Goal: Information Seeking & Learning: Learn about a topic

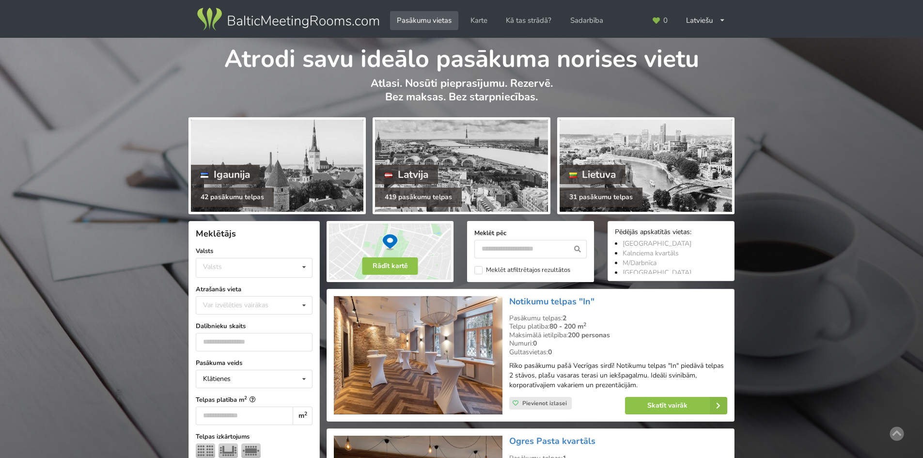
click at [519, 248] on input "text" at bounding box center [530, 249] width 112 height 18
type input "*******"
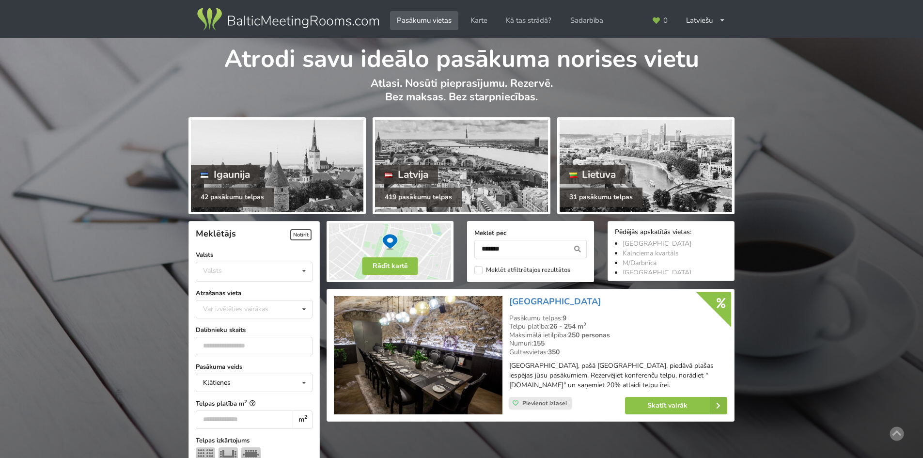
scroll to position [218, 0]
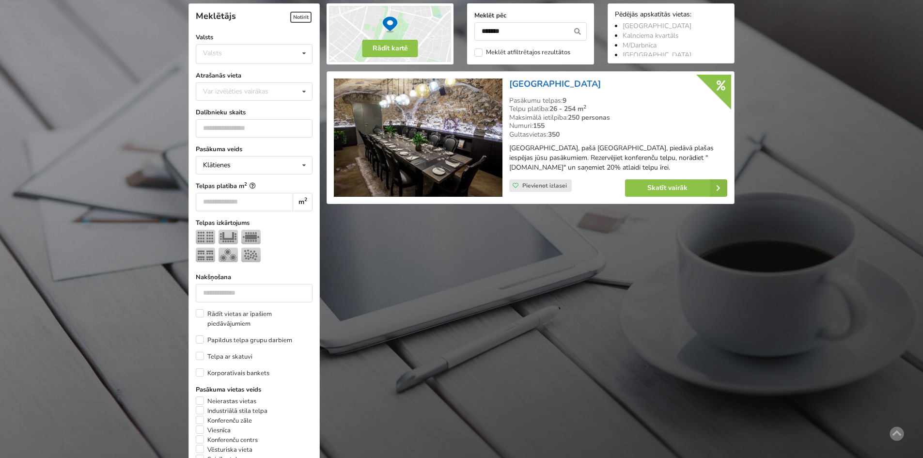
click at [601, 83] on link "[GEOGRAPHIC_DATA]" at bounding box center [555, 84] width 92 height 12
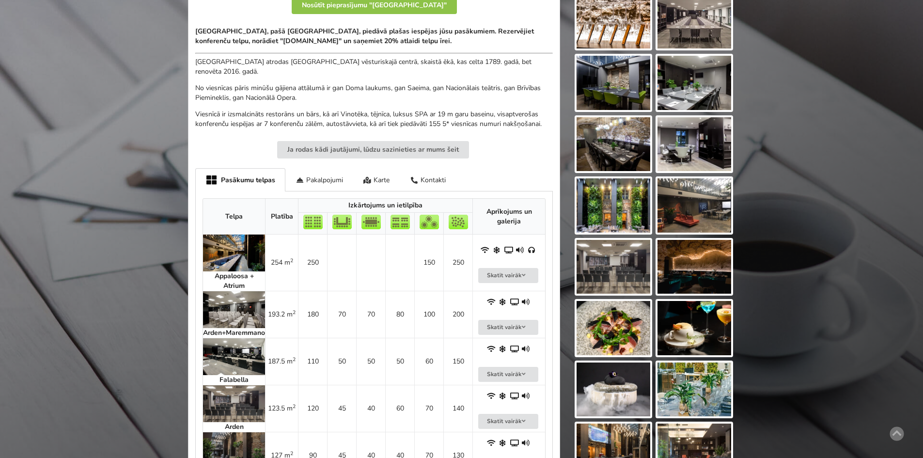
scroll to position [291, 0]
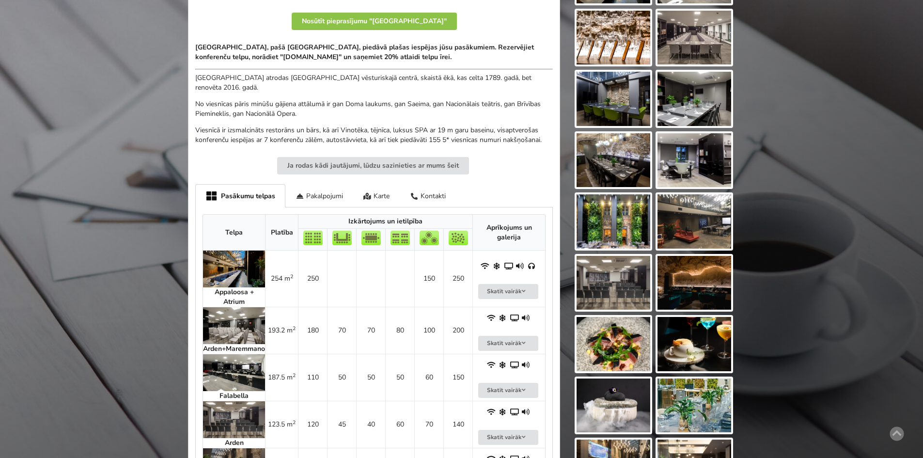
click at [245, 270] on img at bounding box center [234, 268] width 62 height 37
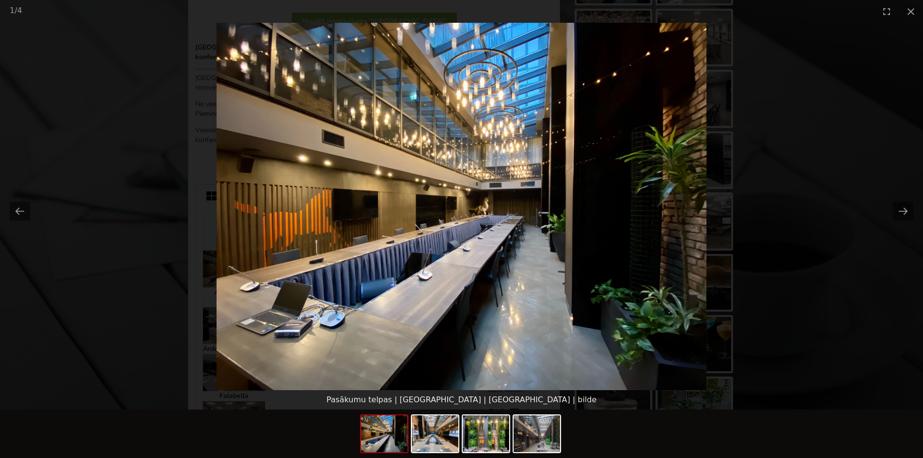
scroll to position [0, 0]
click at [827, 111] on picture at bounding box center [461, 206] width 923 height 367
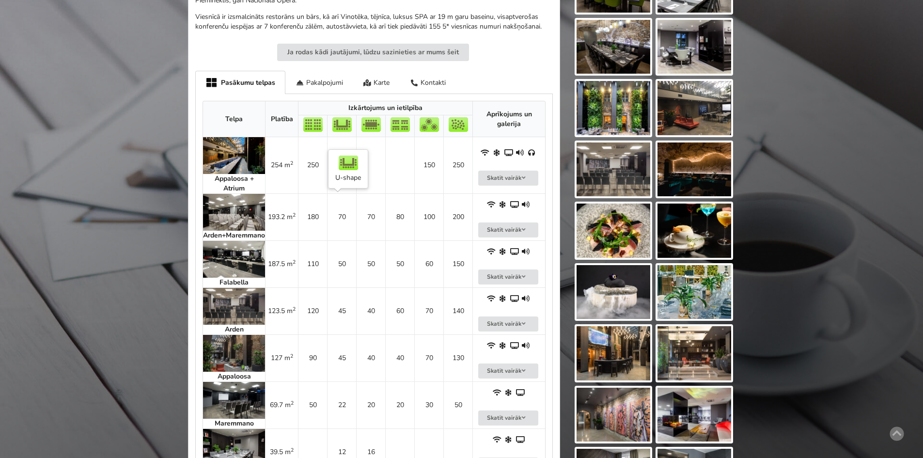
scroll to position [388, 0]
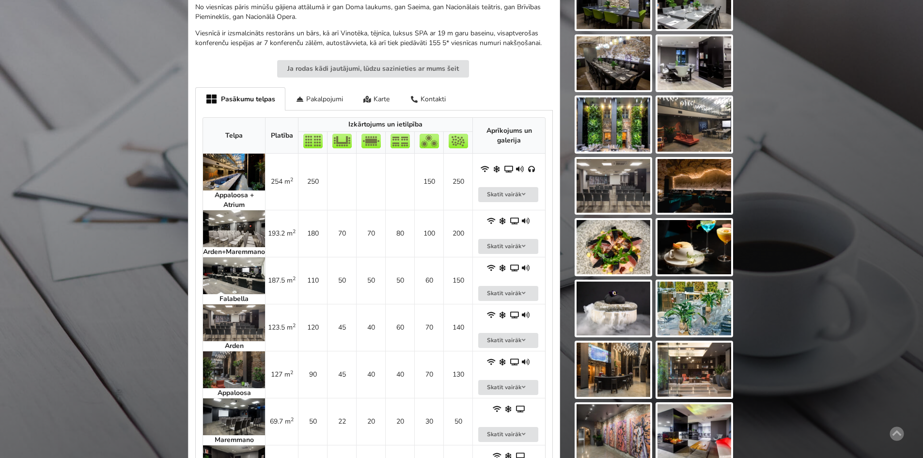
click at [243, 150] on th "Telpa" at bounding box center [234, 136] width 62 height 36
click at [235, 161] on img at bounding box center [234, 172] width 62 height 37
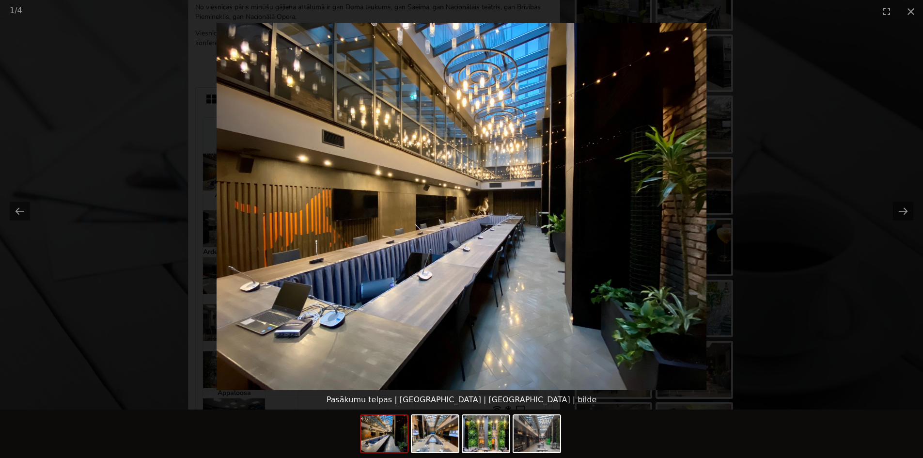
click at [771, 171] on picture at bounding box center [461, 206] width 923 height 367
click at [905, 13] on button "Close gallery" at bounding box center [911, 11] width 24 height 23
